Goal: Find specific page/section

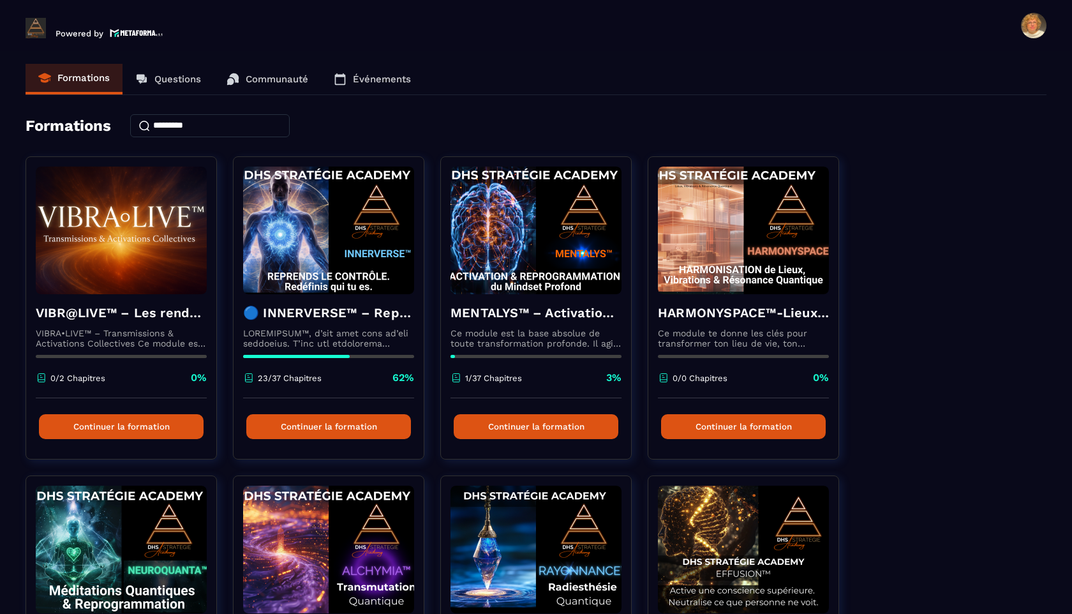
click at [370, 78] on p "Événements" at bounding box center [382, 78] width 58 height 11
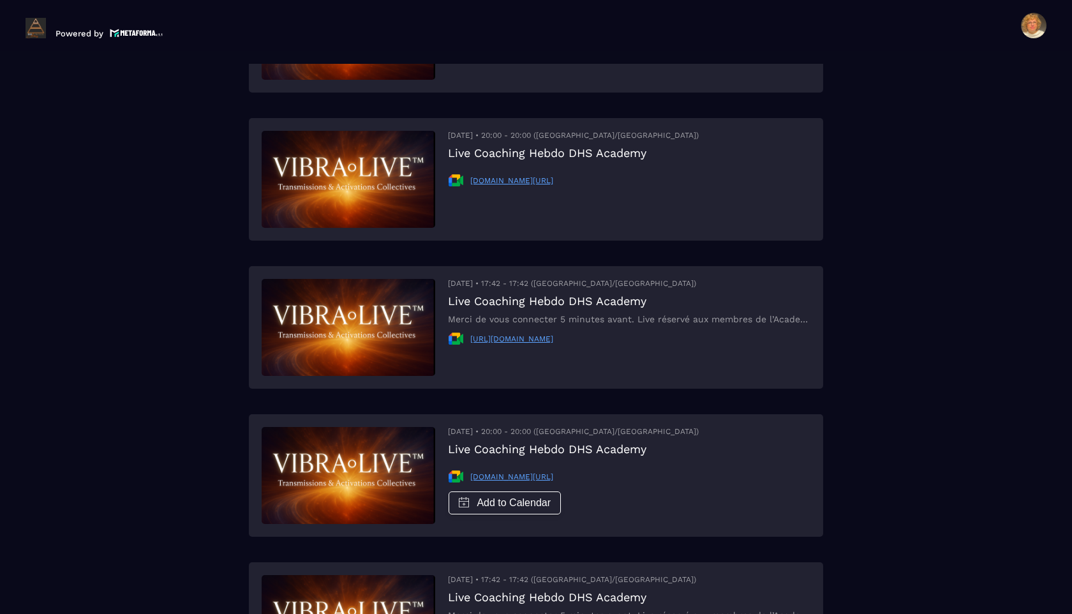
scroll to position [172, 0]
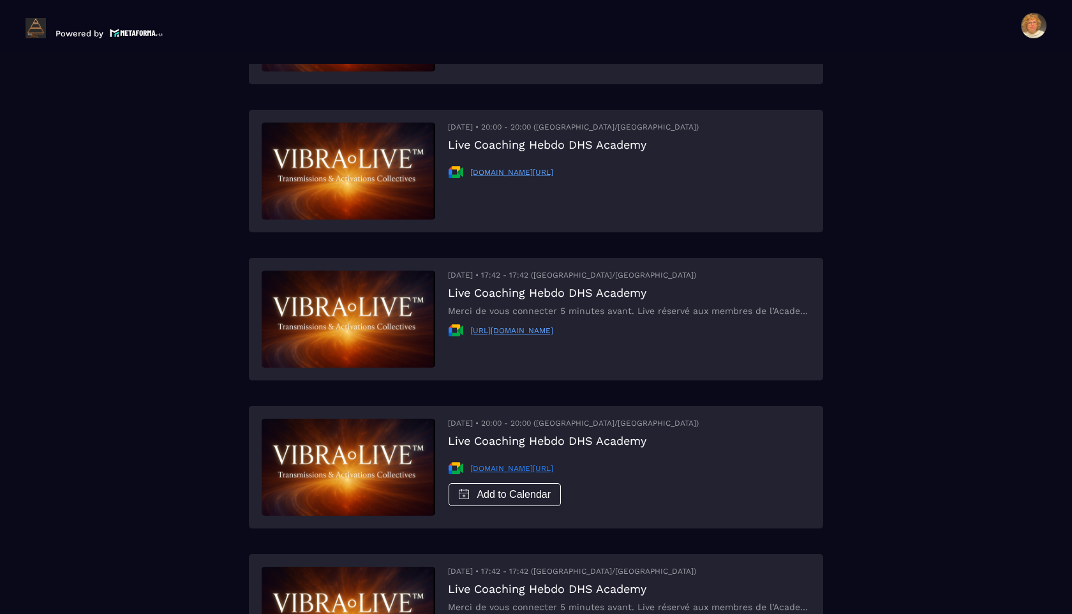
click at [483, 465] on link "meet.google.com/mpe-tuqo-pco" at bounding box center [511, 468] width 83 height 9
click at [547, 331] on link "https://meet.google.com/mpe-tuqo-pco" at bounding box center [511, 330] width 83 height 9
